Goal: Task Accomplishment & Management: Manage account settings

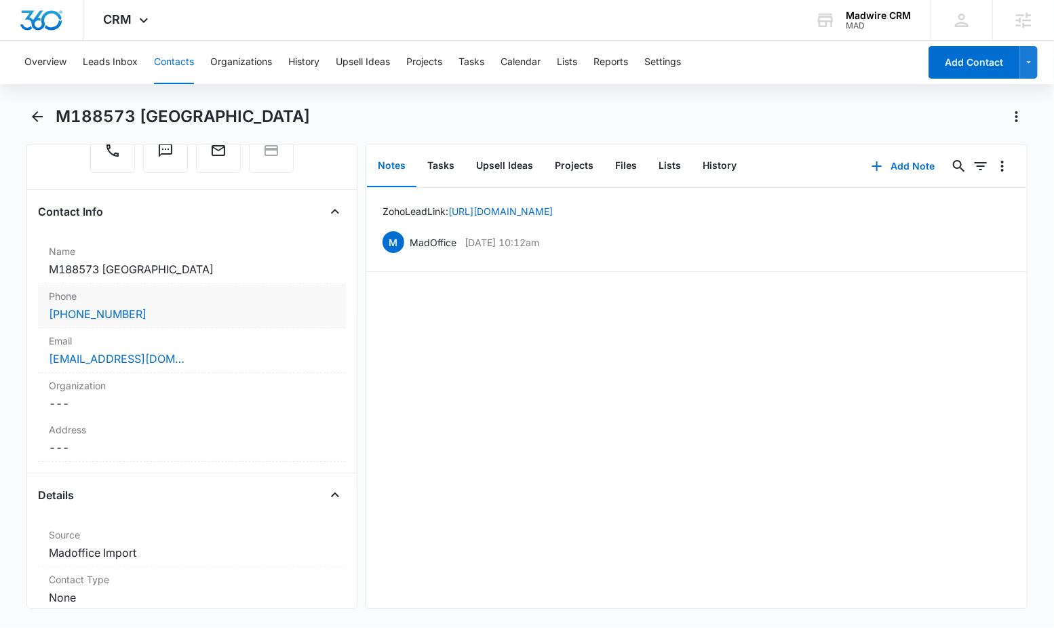
scroll to position [322, 0]
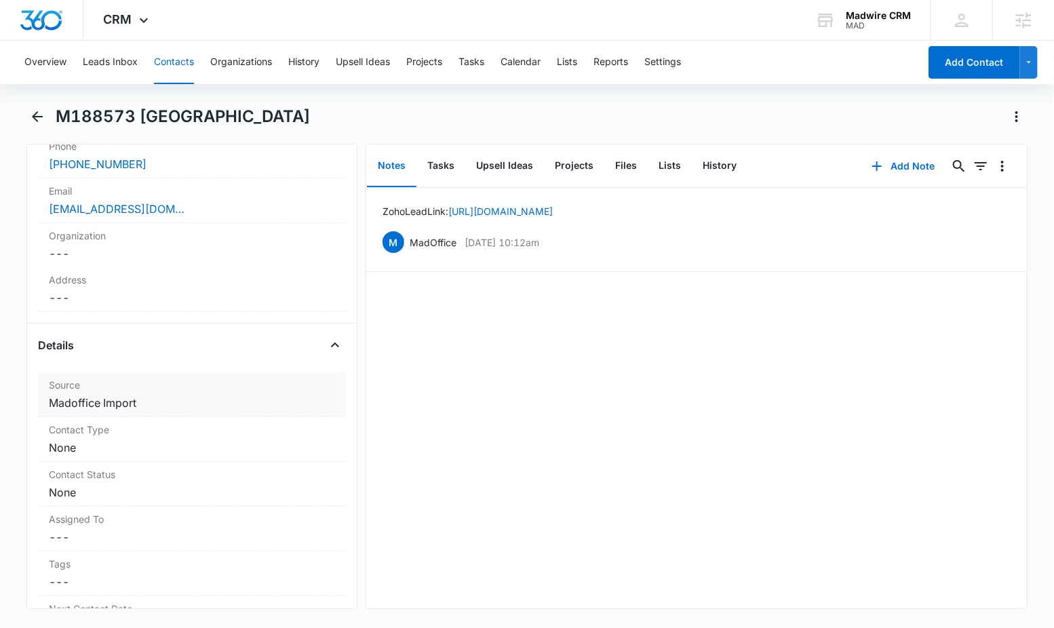
click at [172, 408] on dd "Cancel Save Changes Madoffice Import" at bounding box center [192, 403] width 286 height 16
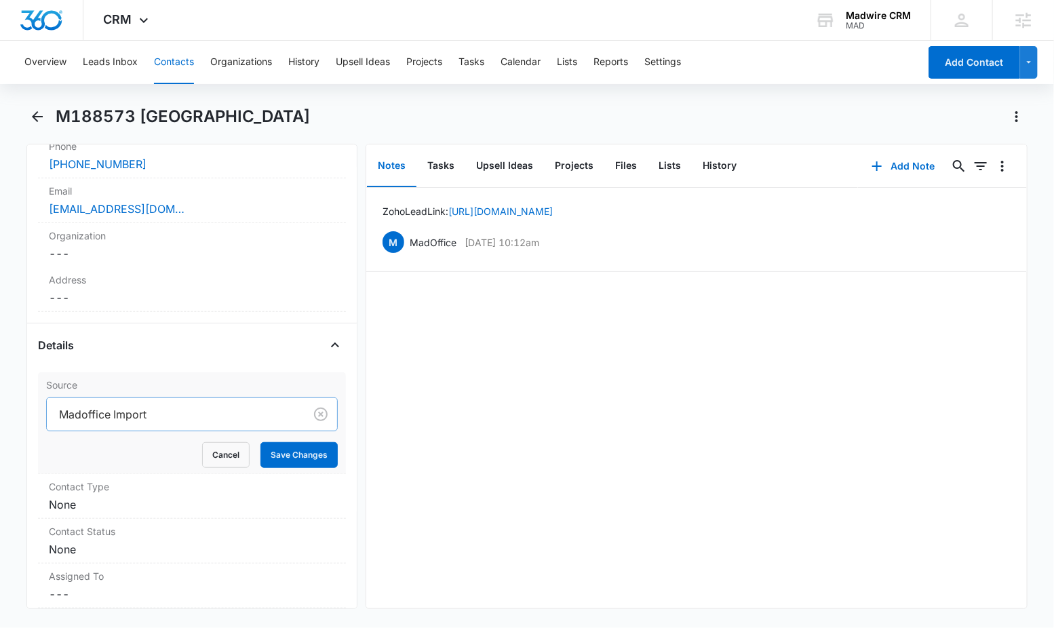
click at [172, 414] on div at bounding box center [173, 414] width 228 height 19
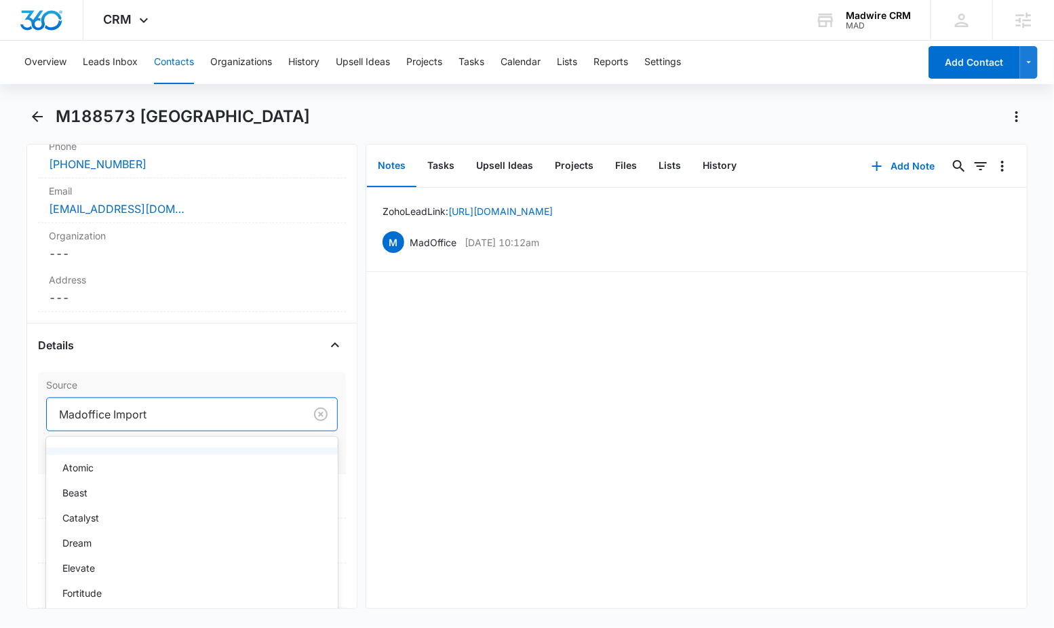
scroll to position [126, 0]
click at [206, 509] on div "Dream" at bounding box center [190, 514] width 256 height 14
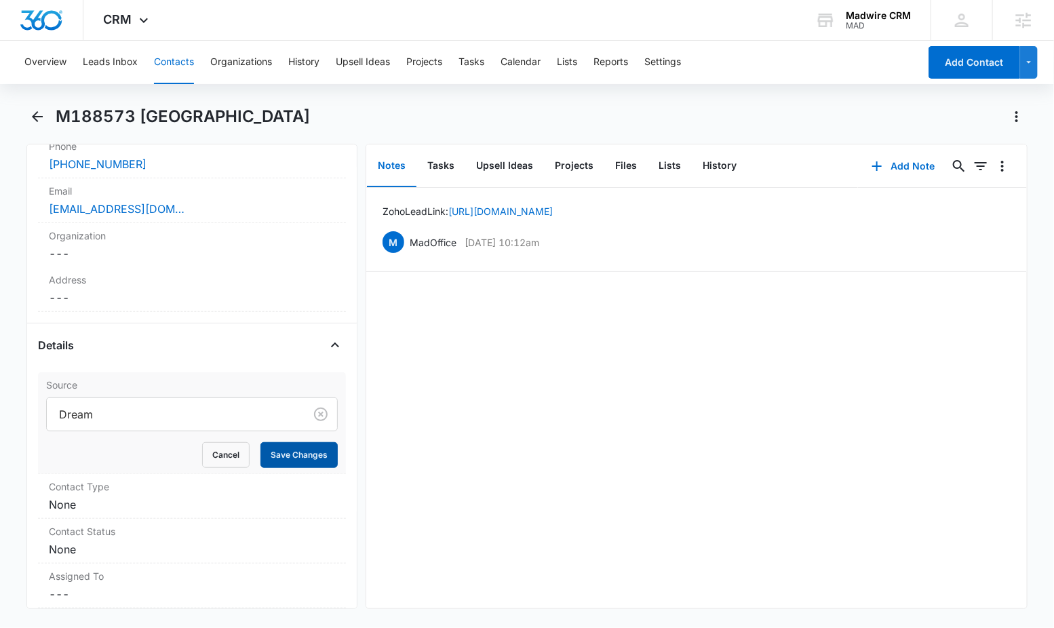
click at [273, 454] on button "Save Changes" at bounding box center [298, 455] width 77 height 26
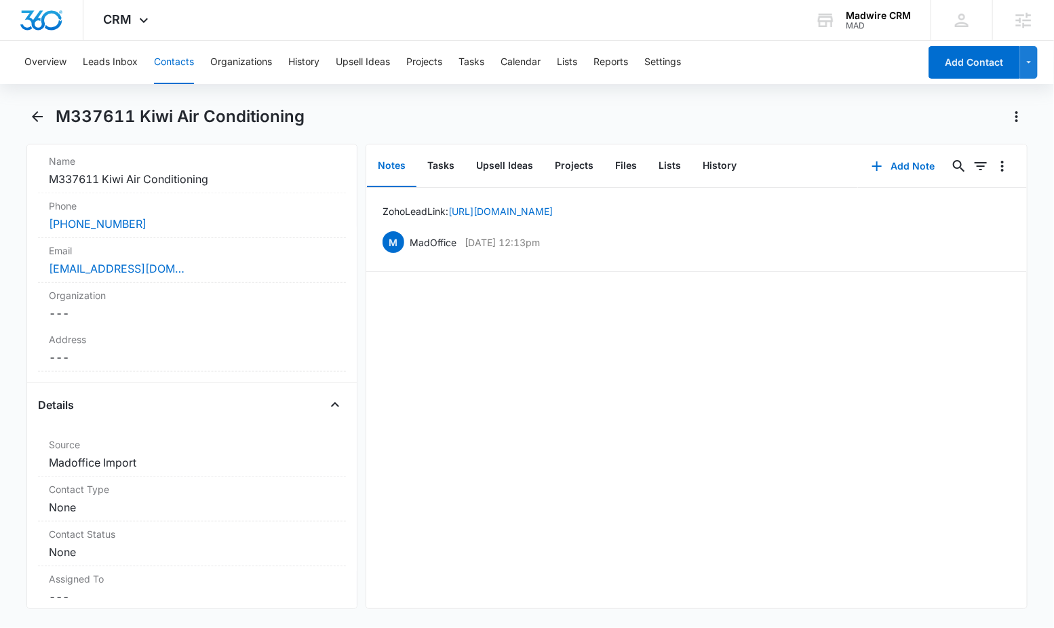
scroll to position [365, 0]
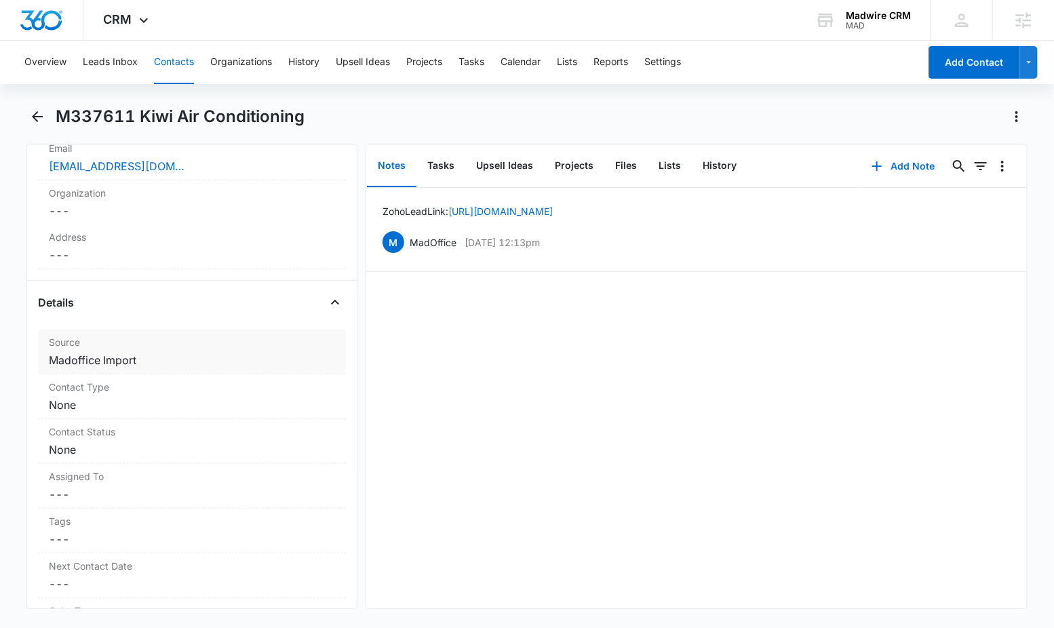
click at [137, 361] on dd "Cancel Save Changes Madoffice Import" at bounding box center [192, 360] width 286 height 16
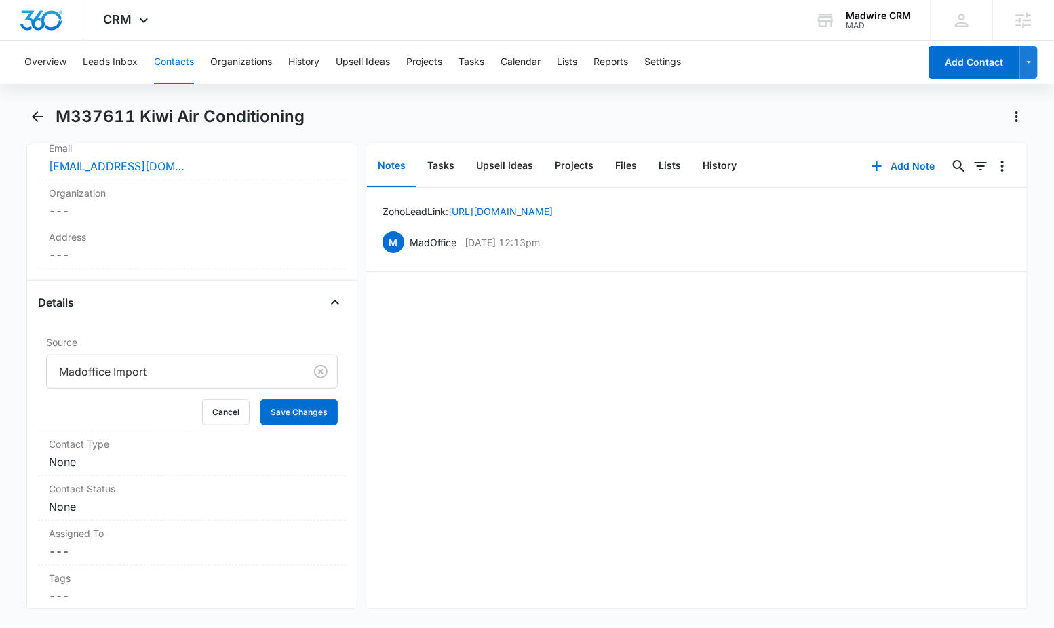
click at [171, 370] on div at bounding box center [173, 371] width 228 height 19
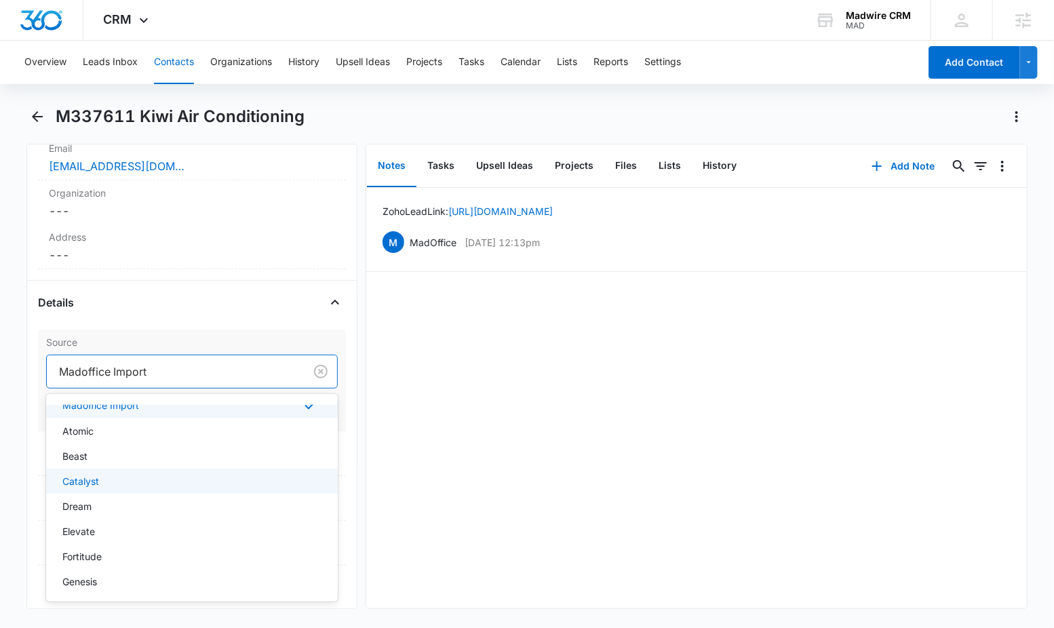
scroll to position [95, 0]
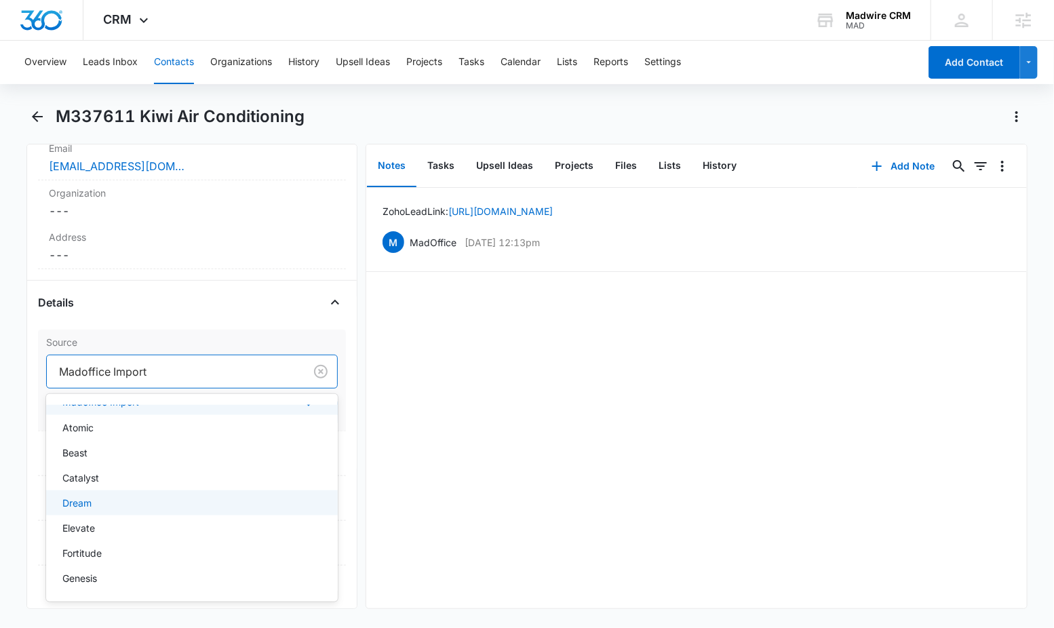
click at [194, 502] on div "Dream" at bounding box center [190, 503] width 256 height 14
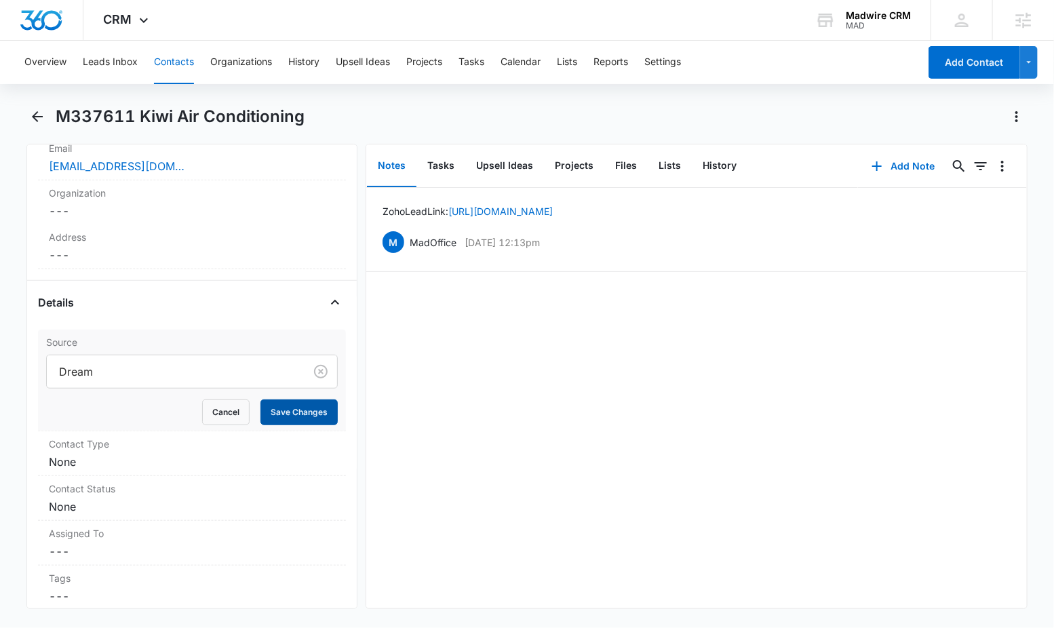
click at [286, 412] on button "Save Changes" at bounding box center [298, 413] width 77 height 26
